Goal: Information Seeking & Learning: Learn about a topic

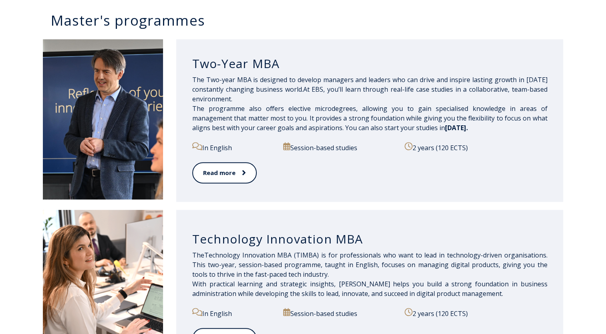
scroll to position [400, 0]
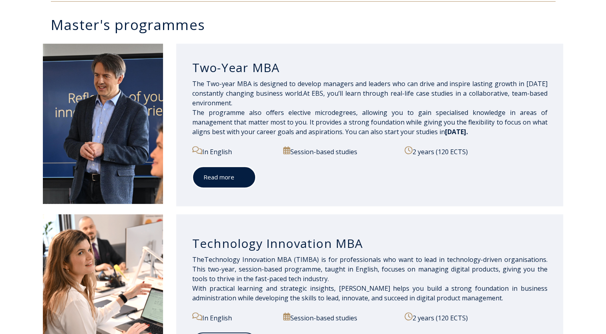
click at [241, 179] on icon at bounding box center [243, 177] width 4 height 8
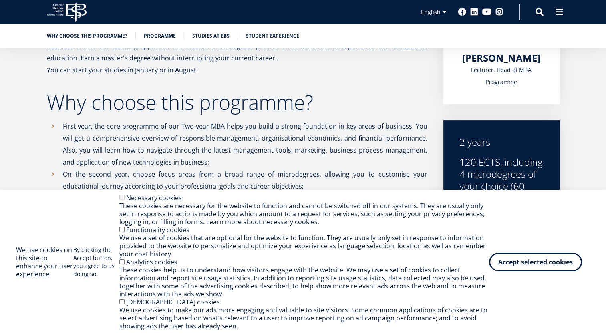
scroll to position [320, 0]
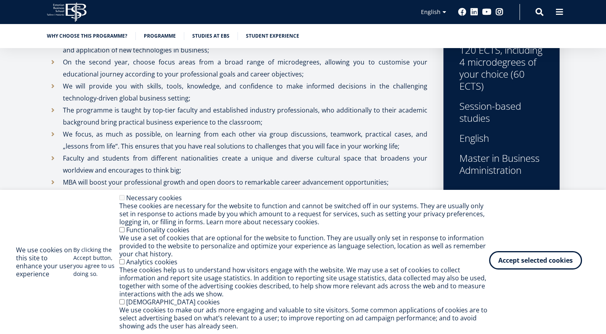
click at [536, 256] on button "Accept selected cookies" at bounding box center [535, 260] width 93 height 18
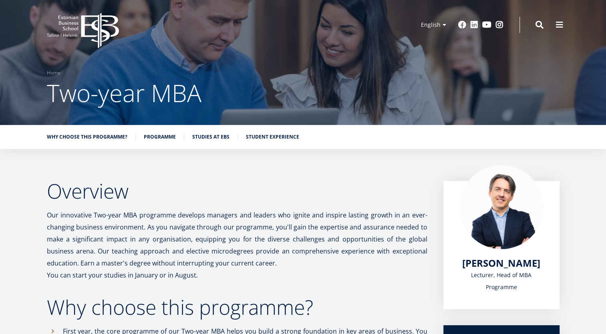
scroll to position [0, 0]
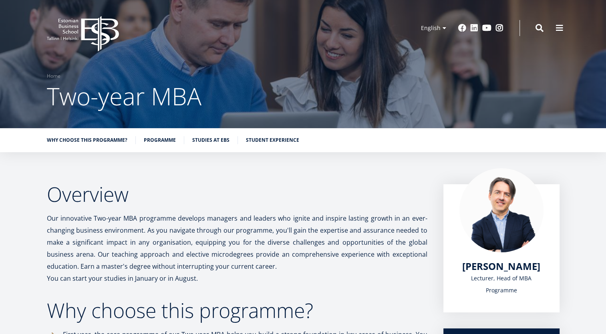
click at [88, 35] on icon "EBS Logo Created with Sketch." at bounding box center [83, 34] width 72 height 36
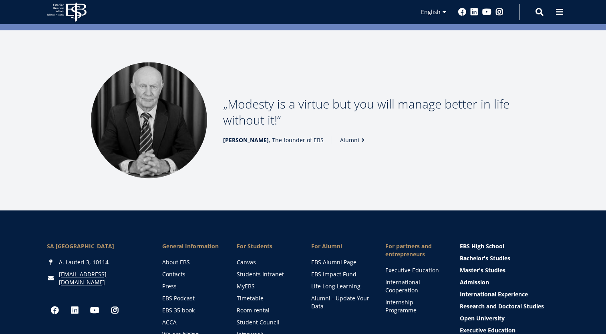
scroll to position [1127, 0]
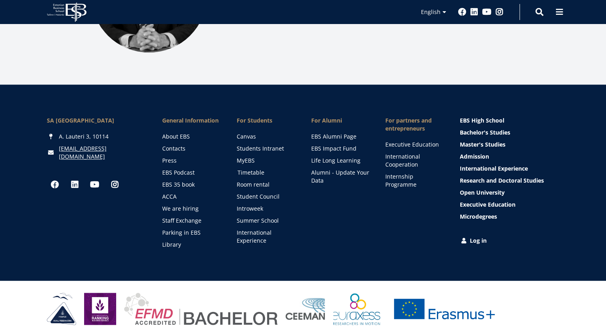
click at [256, 169] on link "Timetable" at bounding box center [266, 173] width 58 height 8
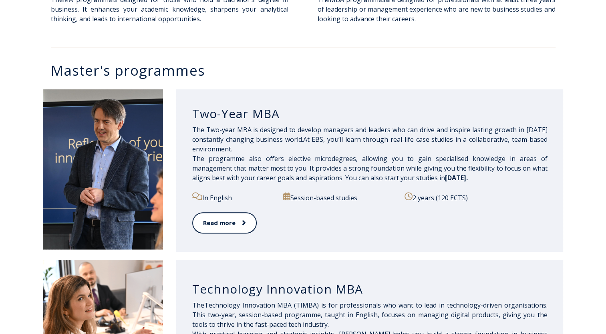
scroll to position [400, 0]
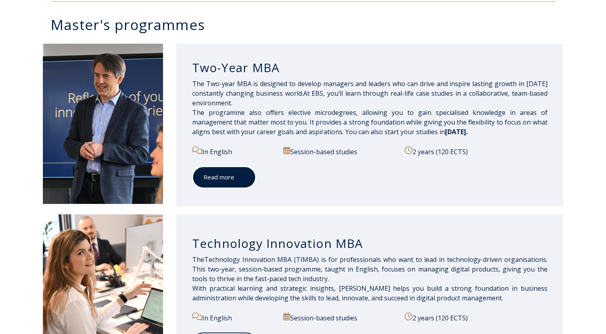
click at [234, 181] on link "Read more" at bounding box center [224, 177] width 64 height 22
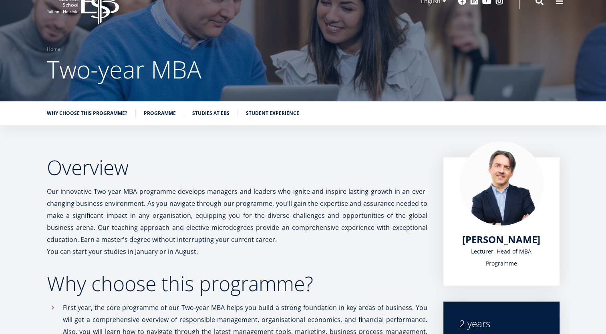
scroll to position [25, 0]
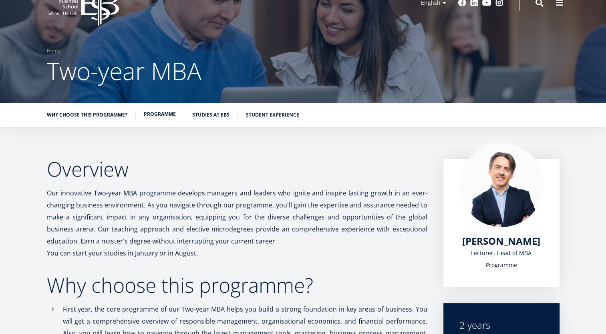
click at [168, 118] on link "Programme" at bounding box center [160, 114] width 32 height 8
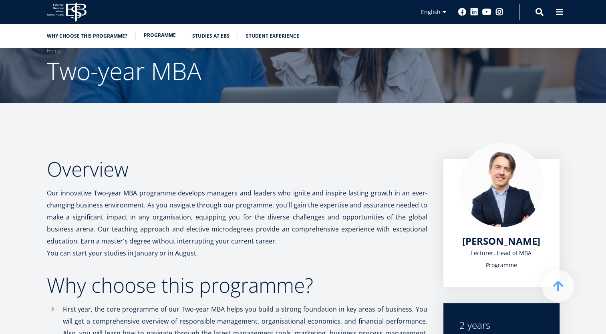
scroll to position [689, 0]
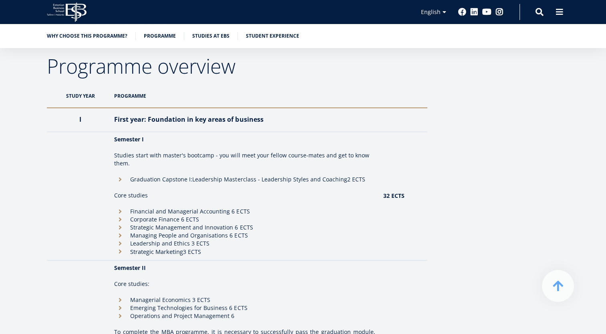
click at [220, 40] on ul "Why choose this programme? Programme Studies at EBS Student experience" at bounding box center [299, 38] width 520 height 12
click at [219, 37] on link "Studies at EBS" at bounding box center [210, 35] width 37 height 8
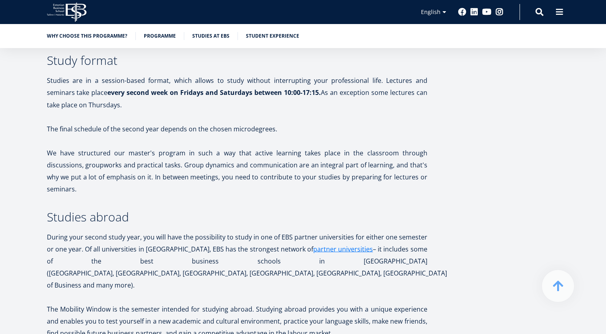
scroll to position [1577, 0]
